Goal: Task Accomplishment & Management: Complete application form

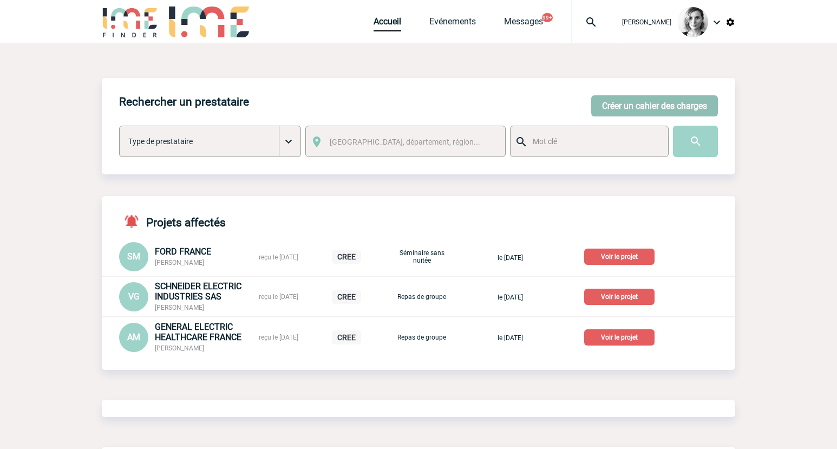
click at [621, 110] on button "Créer un cahier des charges" at bounding box center [654, 105] width 127 height 21
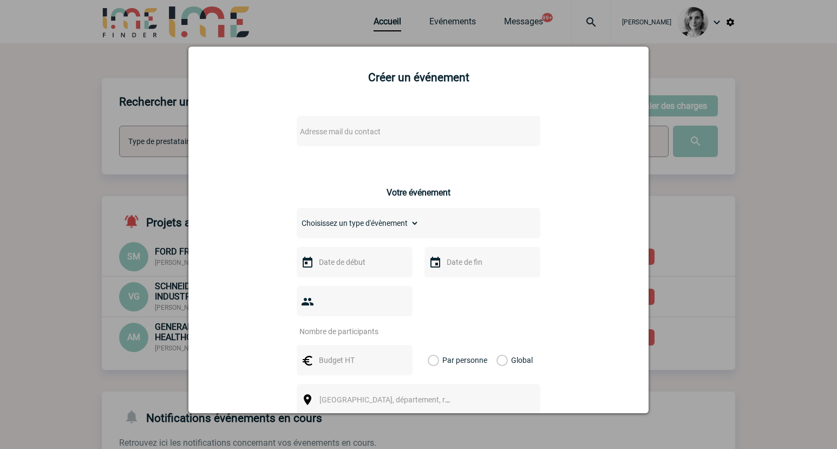
click at [346, 137] on span "Adresse mail du contact" at bounding box center [389, 131] width 189 height 15
drag, startPoint x: 339, startPoint y: 148, endPoint x: 217, endPoint y: 151, distance: 122.3
click at [217, 151] on body "Lydie TRELLU Accueil Evénements" at bounding box center [418, 382] width 837 height 765
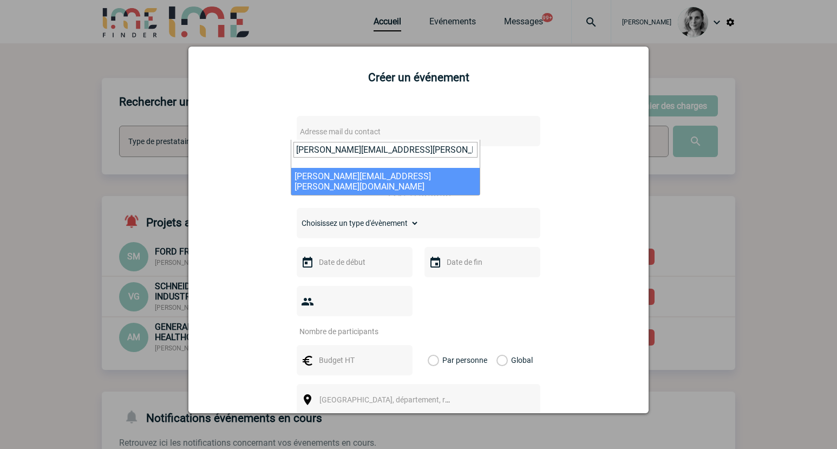
type input "anne-claire.legay@quandela.com"
select select "132001"
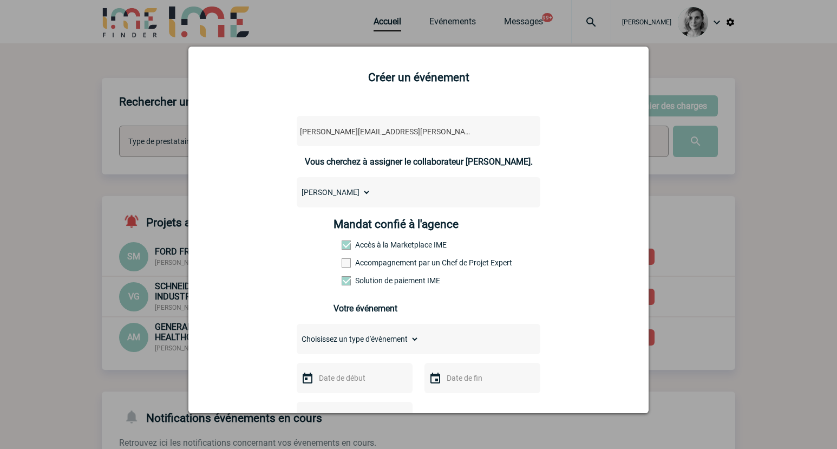
click at [374, 264] on label "Accompagnement par un Chef de Projet Expert" at bounding box center [365, 262] width 48 height 9
click at [0, 0] on input "Accompagnement par un Chef de Projet Expert" at bounding box center [0, 0] width 0 height 0
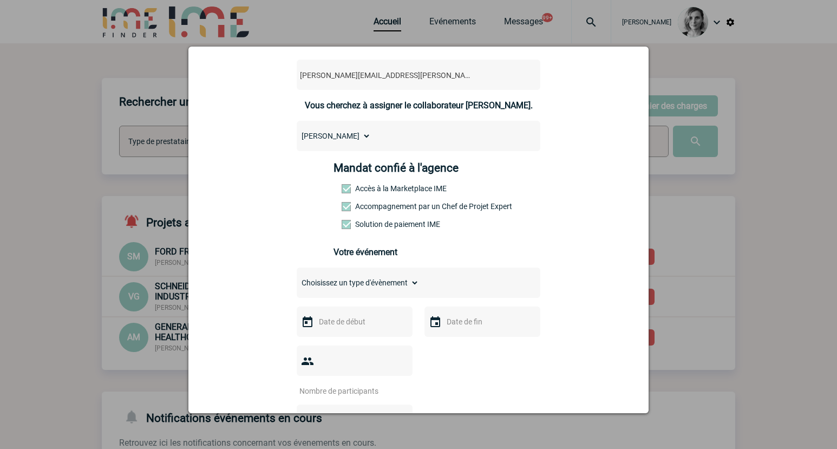
scroll to position [135, 0]
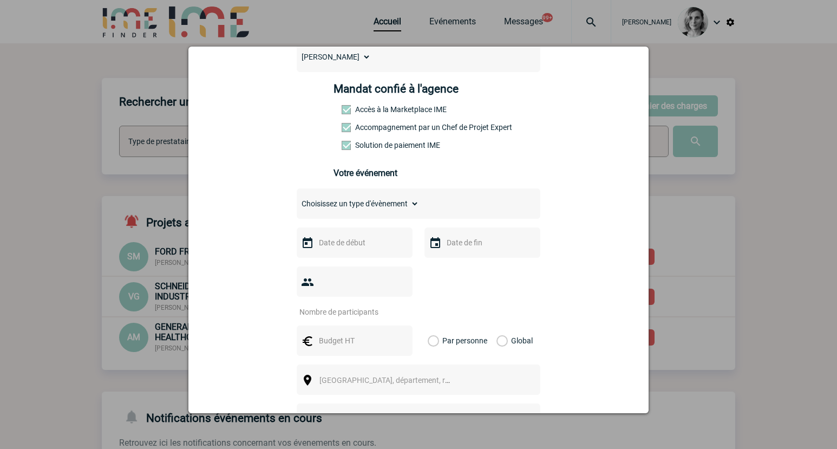
drag, startPoint x: 378, startPoint y: 206, endPoint x: 372, endPoint y: 212, distance: 7.7
click at [378, 206] on select "Choisissez un type d'évènement Séminaire avec nuitée Séminaire sans nuitée Repa…" at bounding box center [358, 203] width 122 height 15
click at [297, 199] on select "Choisissez un type d'évènement Séminaire avec nuitée Séminaire sans nuitée Repa…" at bounding box center [358, 203] width 122 height 15
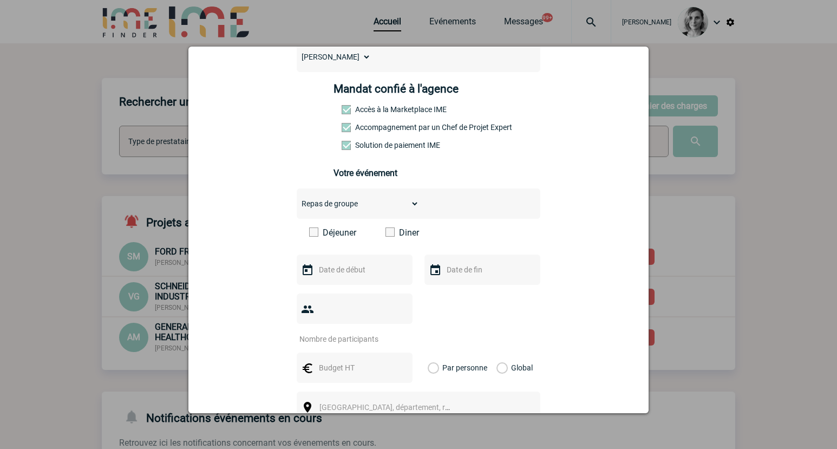
click at [508, 166] on div "anne-claire.legay@quandela.com anne-claire.legay@quandela.com Vous cherchez à a…" at bounding box center [418, 320] width 433 height 701
click at [375, 211] on select "Choisissez un type d'évènement Séminaire avec nuitée Séminaire sans nuitée Repa…" at bounding box center [358, 203] width 122 height 15
select select "2"
click at [297, 199] on select "Choisissez un type d'évènement Séminaire avec nuitée Séminaire sans nuitée Repa…" at bounding box center [358, 203] width 122 height 15
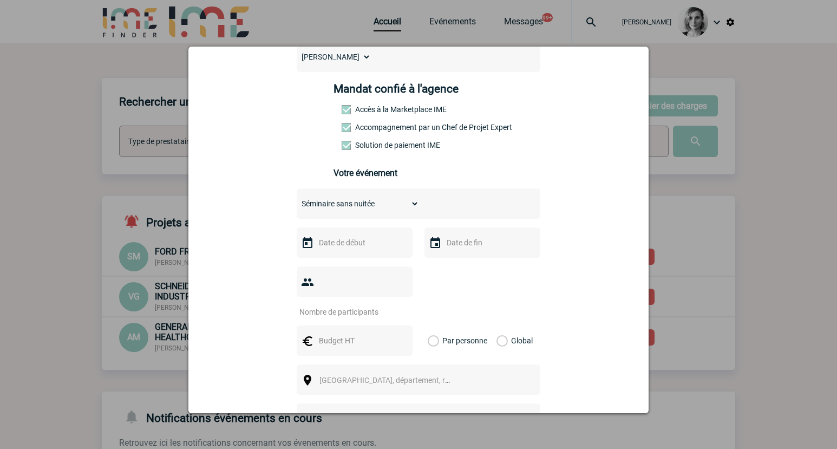
click at [493, 200] on div "Choisissez un type d'évènement Séminaire avec nuitée Séminaire sans nuitée Repa…" at bounding box center [418, 203] width 243 height 30
click at [343, 245] on input "text" at bounding box center [353, 242] width 75 height 14
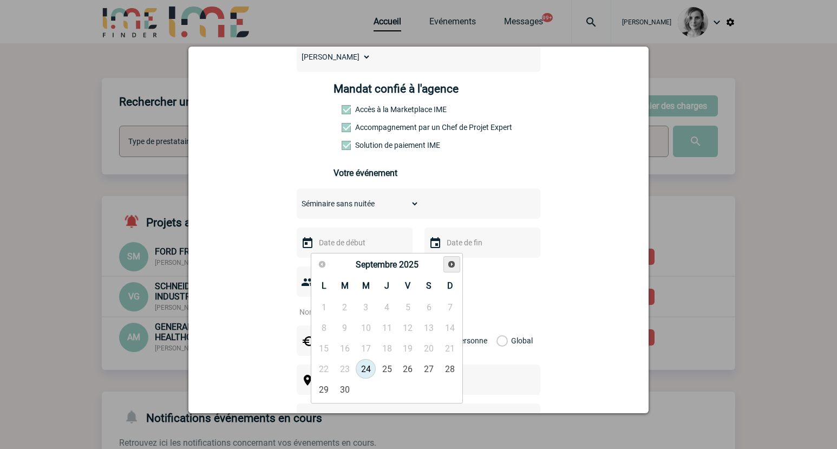
click at [456, 260] on span "Suivant" at bounding box center [451, 264] width 9 height 9
click at [456, 265] on span "Suivant" at bounding box center [451, 264] width 9 height 9
click at [386, 346] on link "18" at bounding box center [387, 347] width 20 height 19
type input "18-12-2025"
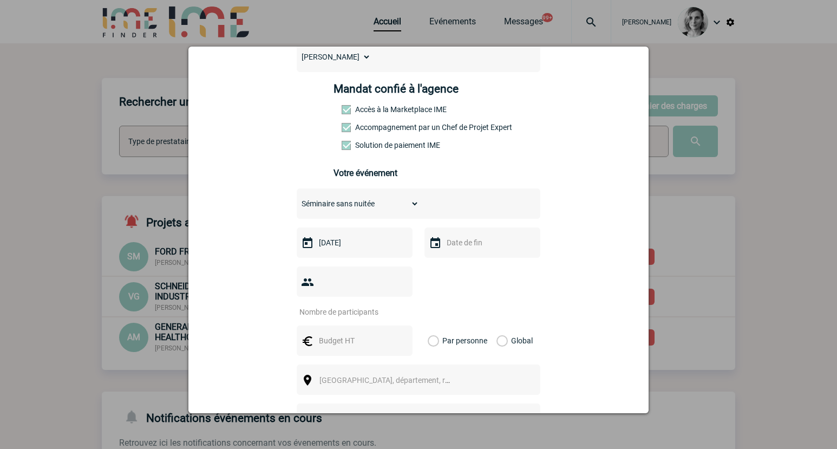
drag, startPoint x: 523, startPoint y: 278, endPoint x: 422, endPoint y: 312, distance: 106.9
click at [523, 278] on div at bounding box center [418, 291] width 243 height 50
click at [334, 333] on input "text" at bounding box center [353, 340] width 75 height 14
type input "130"
click at [351, 305] on input "number" at bounding box center [348, 312] width 102 height 14
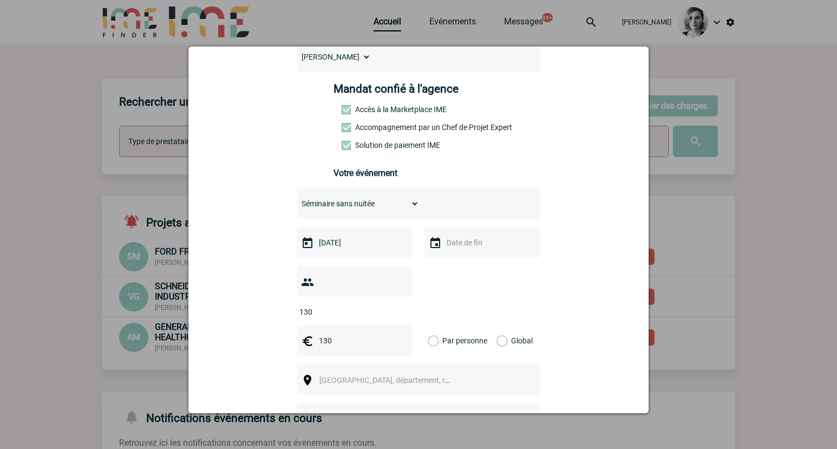
type input "130"
drag, startPoint x: 552, startPoint y: 250, endPoint x: 427, endPoint y: 295, distance: 133.3
click at [552, 250] on div "anne-claire.legay@quandela.com anne-claire.legay@quandela.com Vous cherchez à a…" at bounding box center [418, 307] width 433 height 674
drag, startPoint x: 330, startPoint y: 323, endPoint x: 292, endPoint y: 323, distance: 38.4
click at [297, 325] on div "130" at bounding box center [355, 340] width 116 height 30
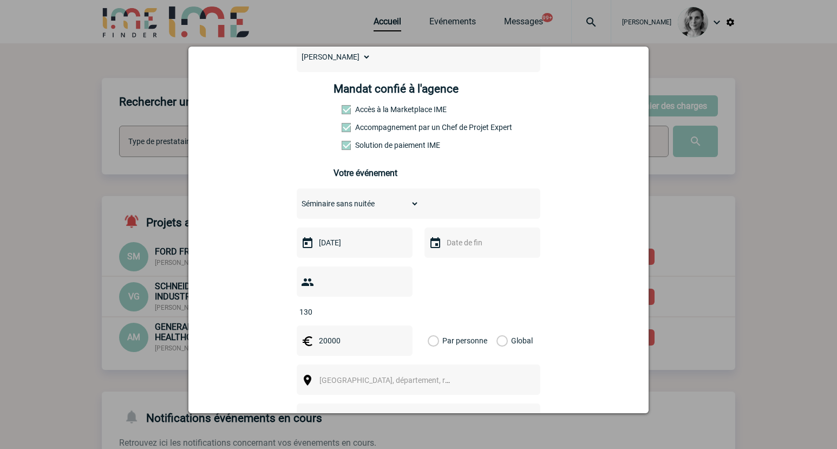
type input "20000"
click at [512, 330] on div "Global" at bounding box center [513, 340] width 36 height 30
click at [503, 325] on label "Global" at bounding box center [499, 340] width 7 height 30
click at [0, 0] on input "Global" at bounding box center [0, 0] width 0 height 0
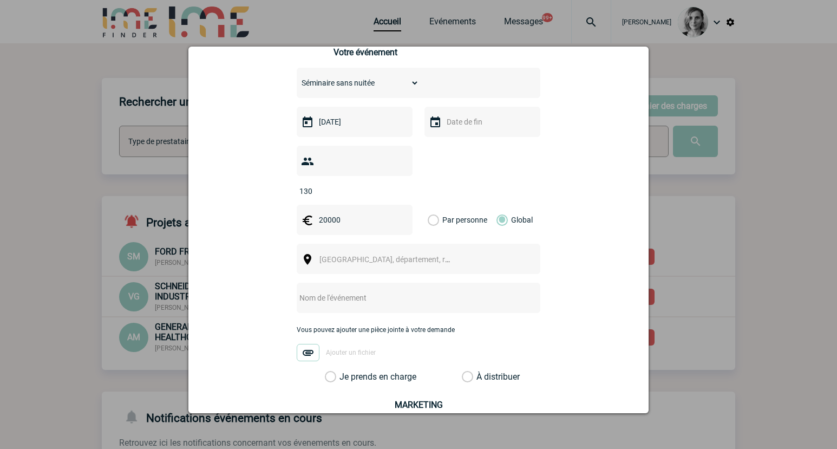
scroll to position [271, 0]
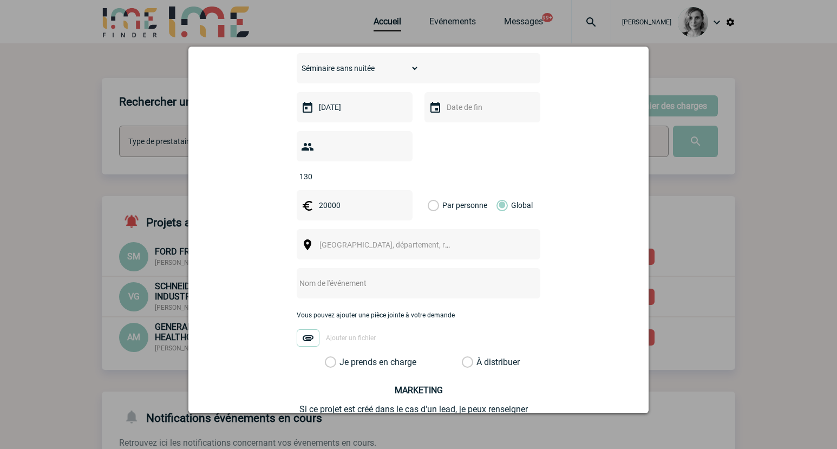
click at [339, 240] on span "Ville, département, région..." at bounding box center [394, 244] width 150 height 9
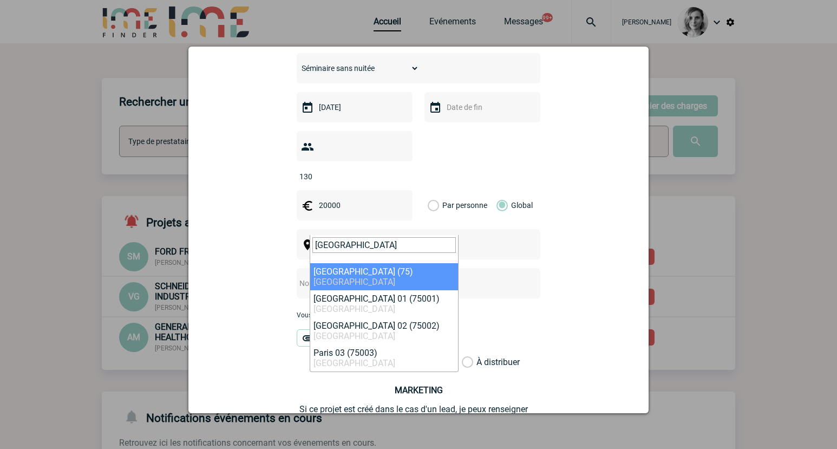
type input "paris"
select select "3"
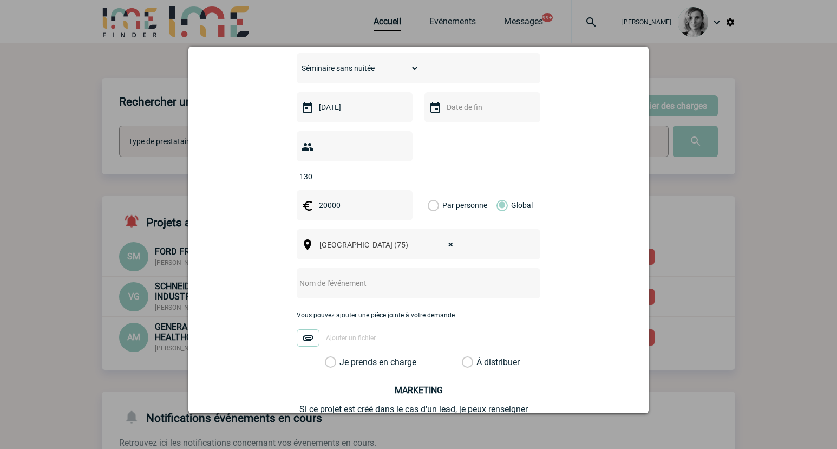
click at [350, 276] on input "text" at bounding box center [404, 283] width 215 height 14
click at [479, 276] on input "text" at bounding box center [404, 283] width 215 height 14
type input "Evènement de fin d'année"
click at [343, 357] on label "Je prends en charge" at bounding box center [334, 362] width 18 height 11
click at [0, 0] on input "Je prends en charge" at bounding box center [0, 0] width 0 height 0
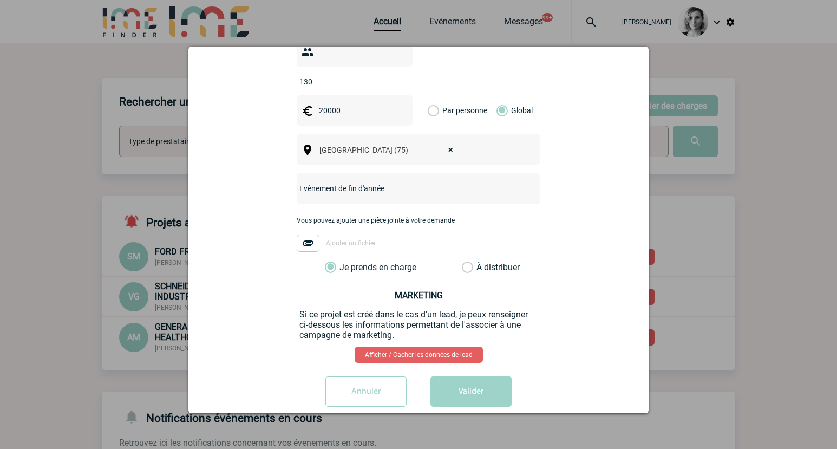
scroll to position [366, 0]
click at [493, 376] on button "Valider" at bounding box center [470, 391] width 81 height 30
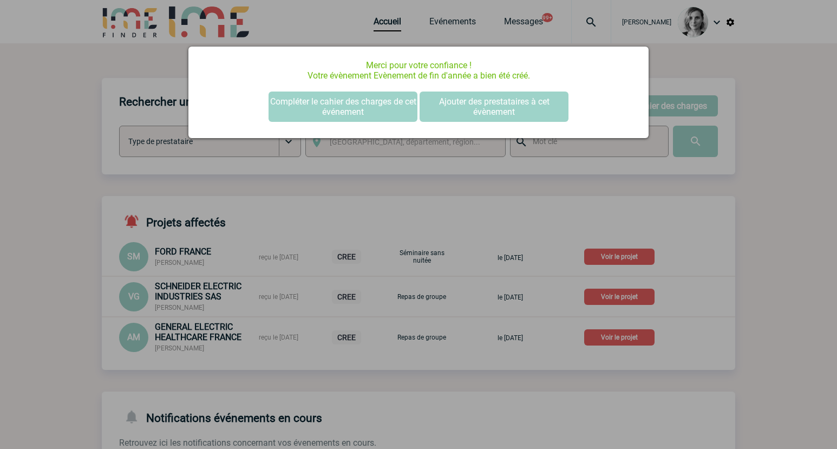
scroll to position [0, 0]
click at [327, 113] on button "Compléter le cahier des charges de cet événement" at bounding box center [342, 106] width 149 height 30
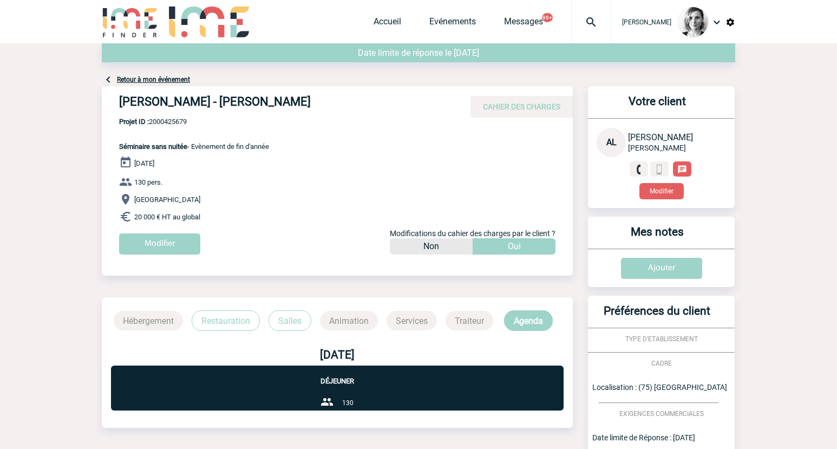
click at [170, 124] on span "Projet ID : 2000425679" at bounding box center [194, 121] width 150 height 8
copy span "2000425679"
drag, startPoint x: 119, startPoint y: 105, endPoint x: 288, endPoint y: 100, distance: 169.5
click at [288, 100] on h4 "[PERSON_NAME] - [PERSON_NAME]" at bounding box center [281, 104] width 325 height 18
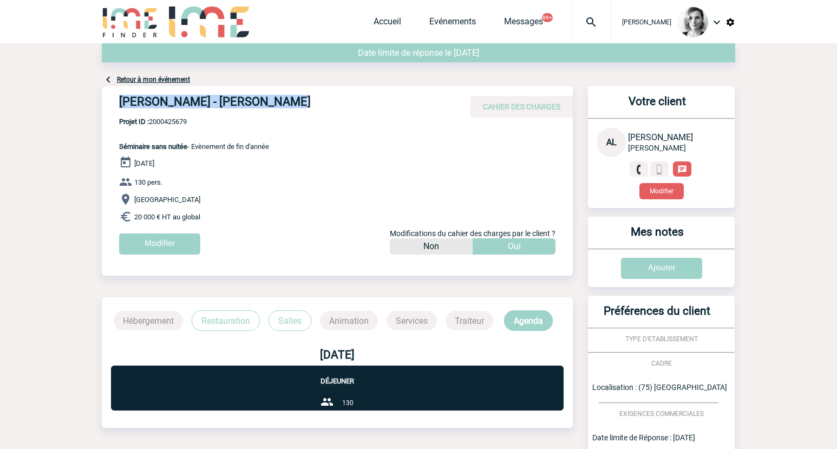
copy h4 "[PERSON_NAME] - [PERSON_NAME]"
